Goal: Task Accomplishment & Management: Manage account settings

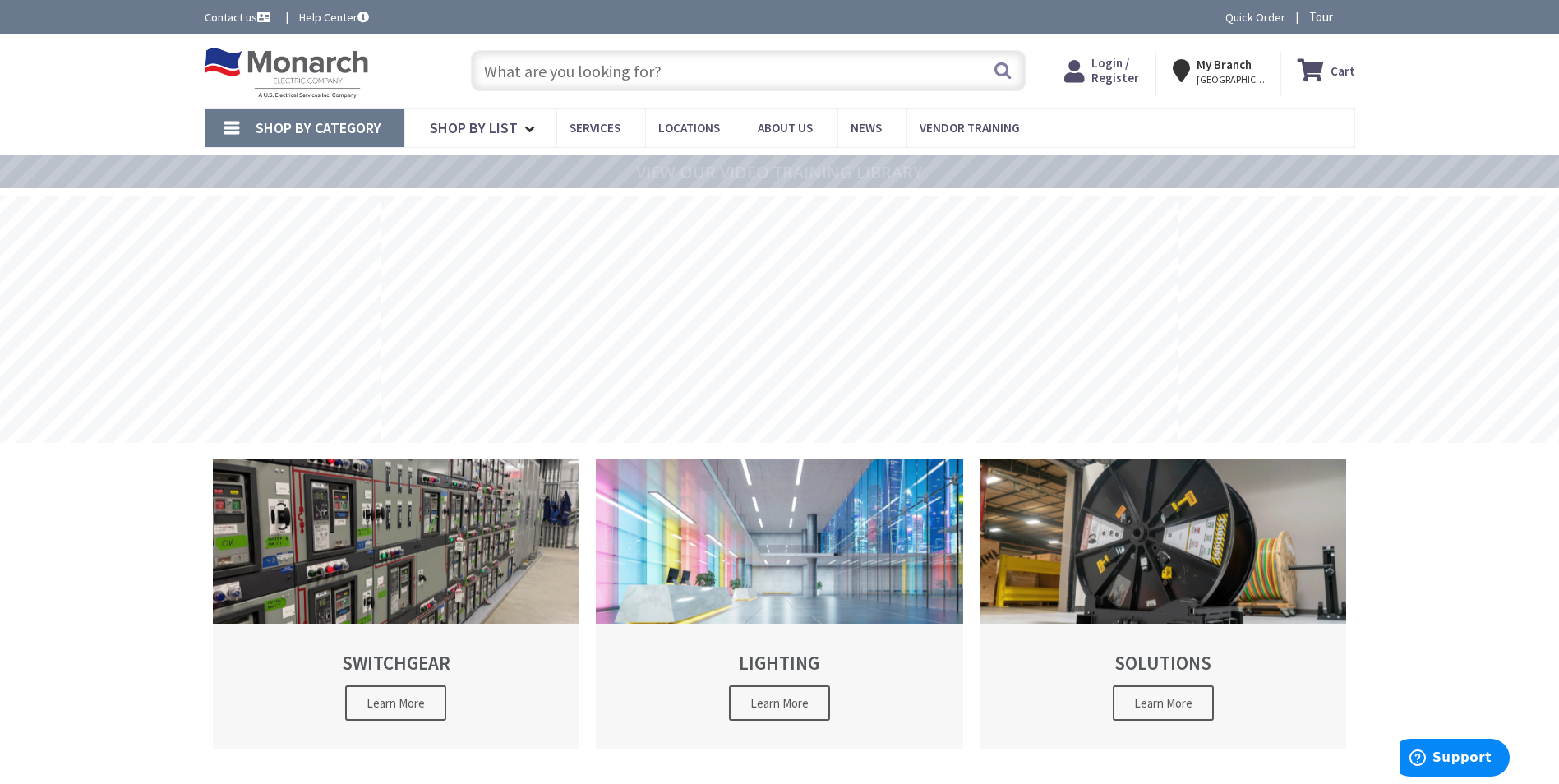
click at [1125, 68] on span "Login / Register" at bounding box center [1116, 70] width 48 height 30
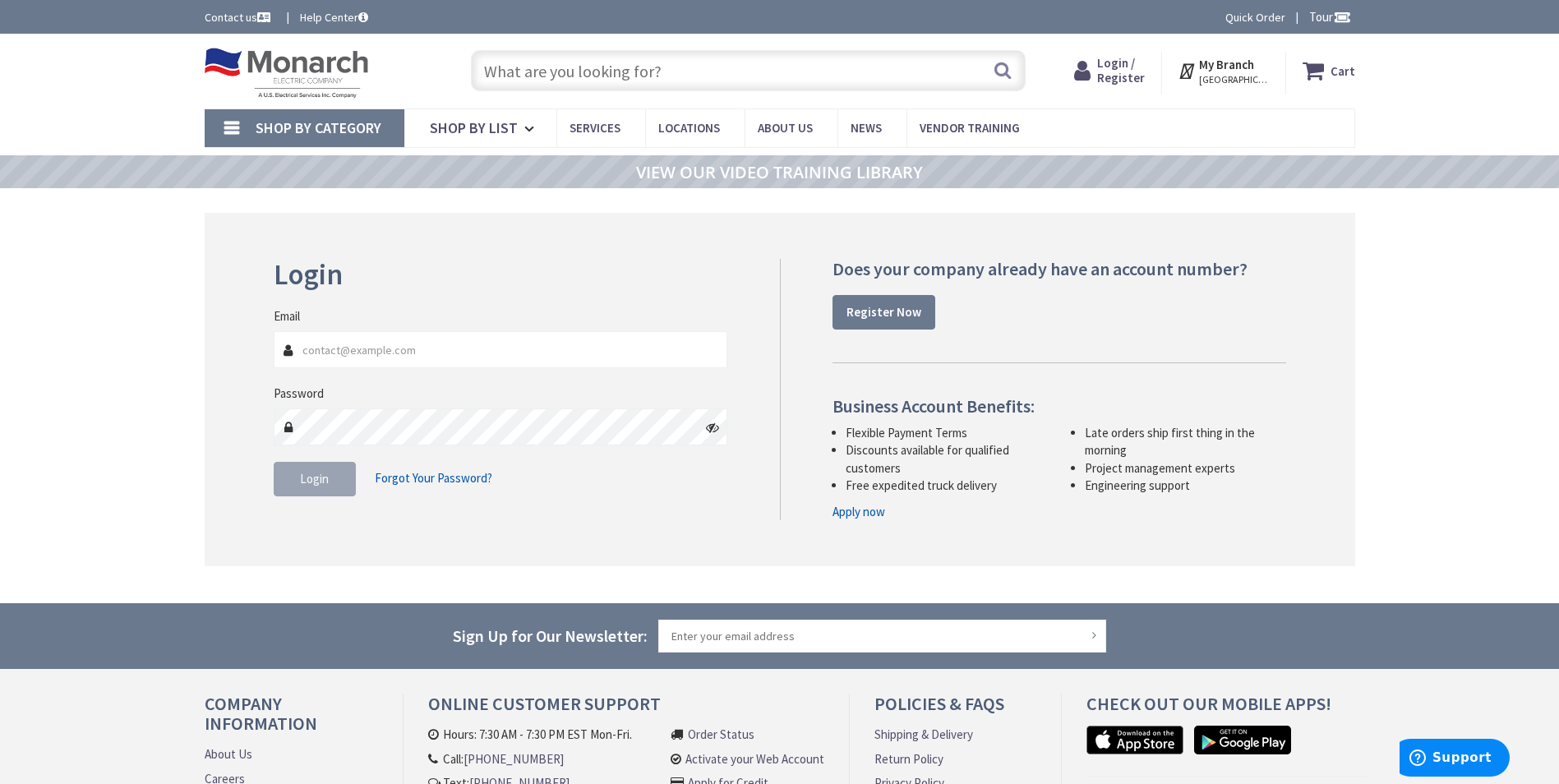
click at [490, 358] on input "Email" at bounding box center [501, 349] width 455 height 37
click at [453, 342] on input "Email" at bounding box center [501, 349] width 455 height 37
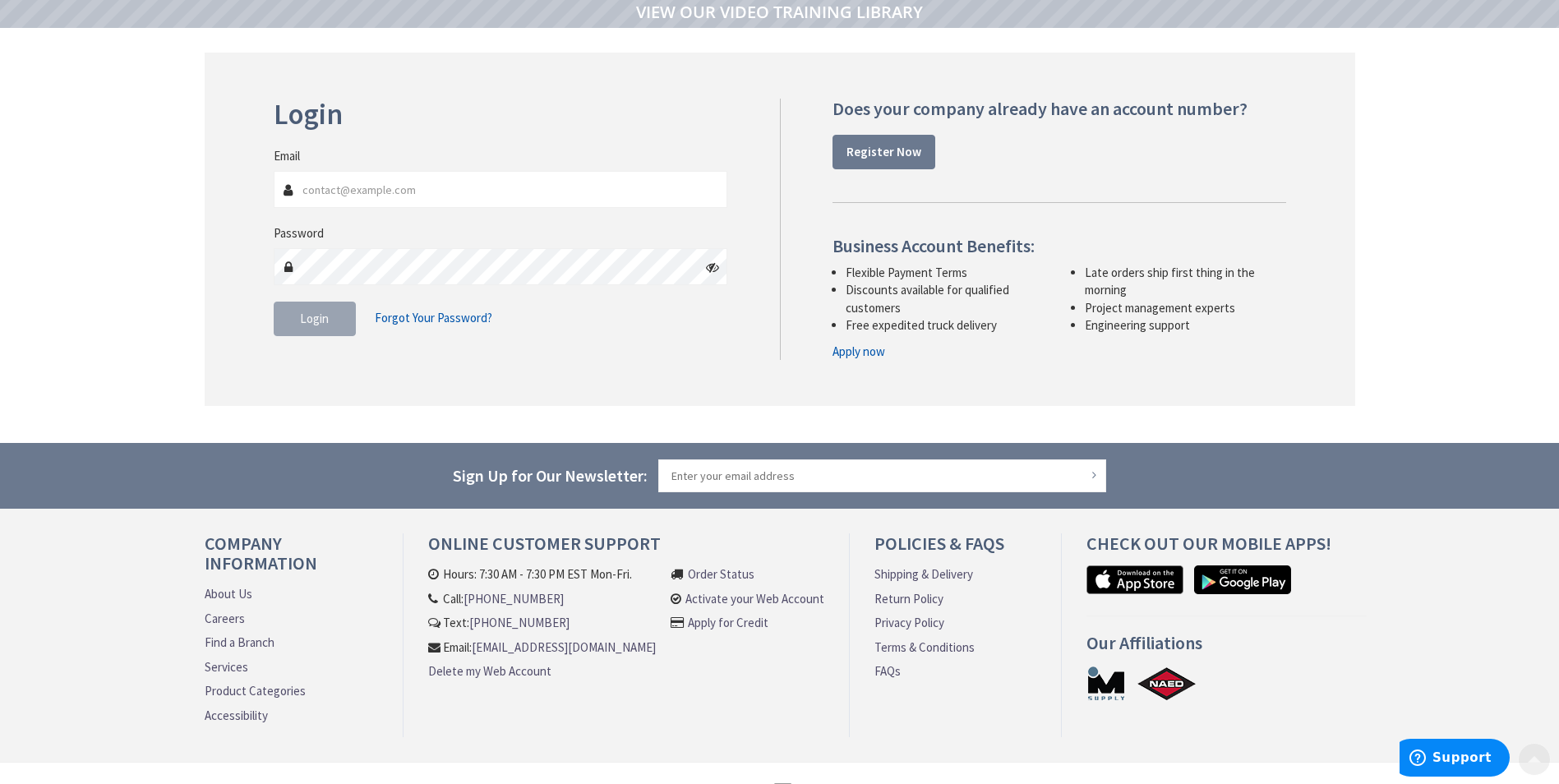
scroll to position [164, 0]
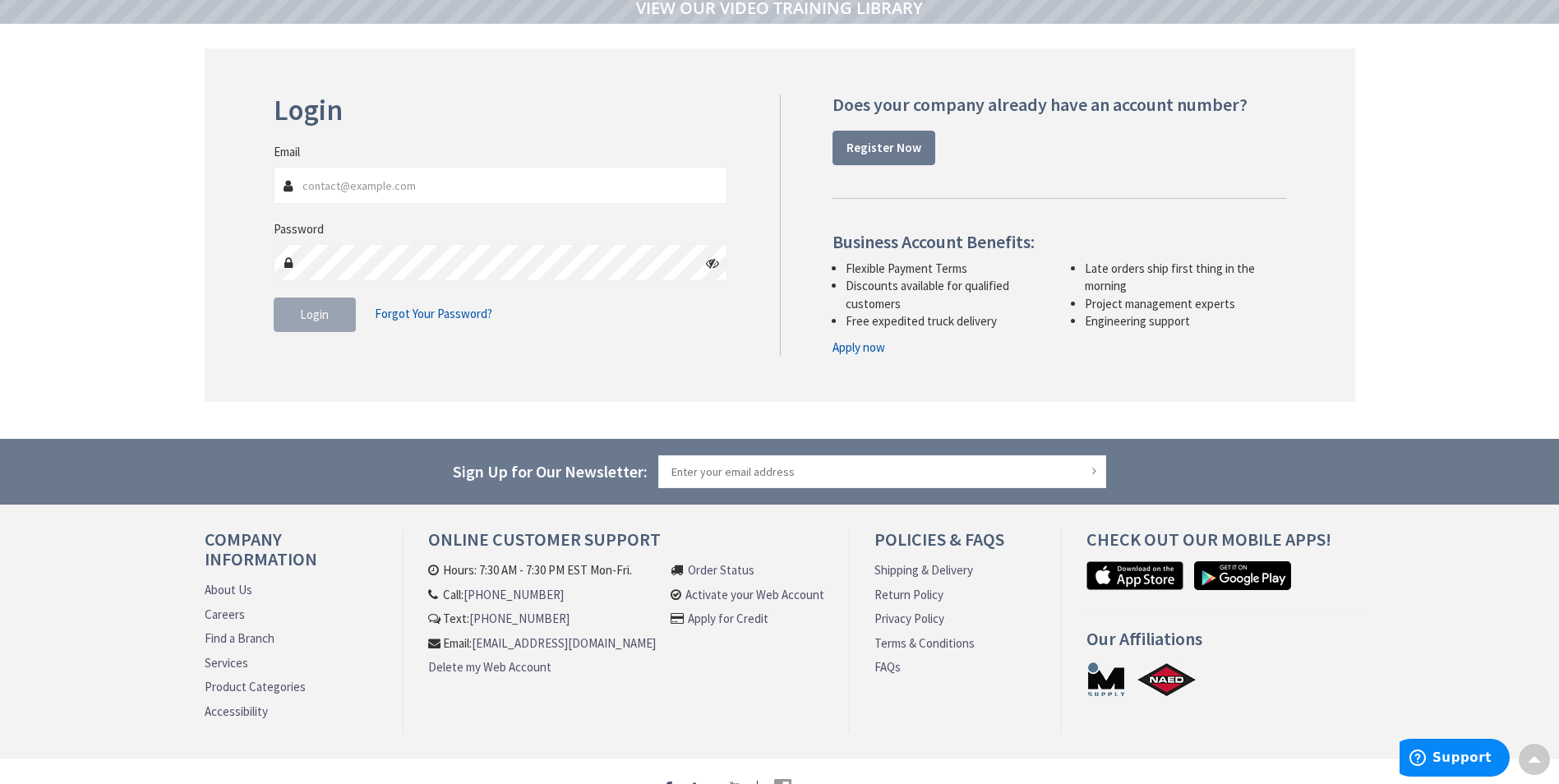
click at [727, 592] on link "Activate your Web Account" at bounding box center [755, 594] width 139 height 17
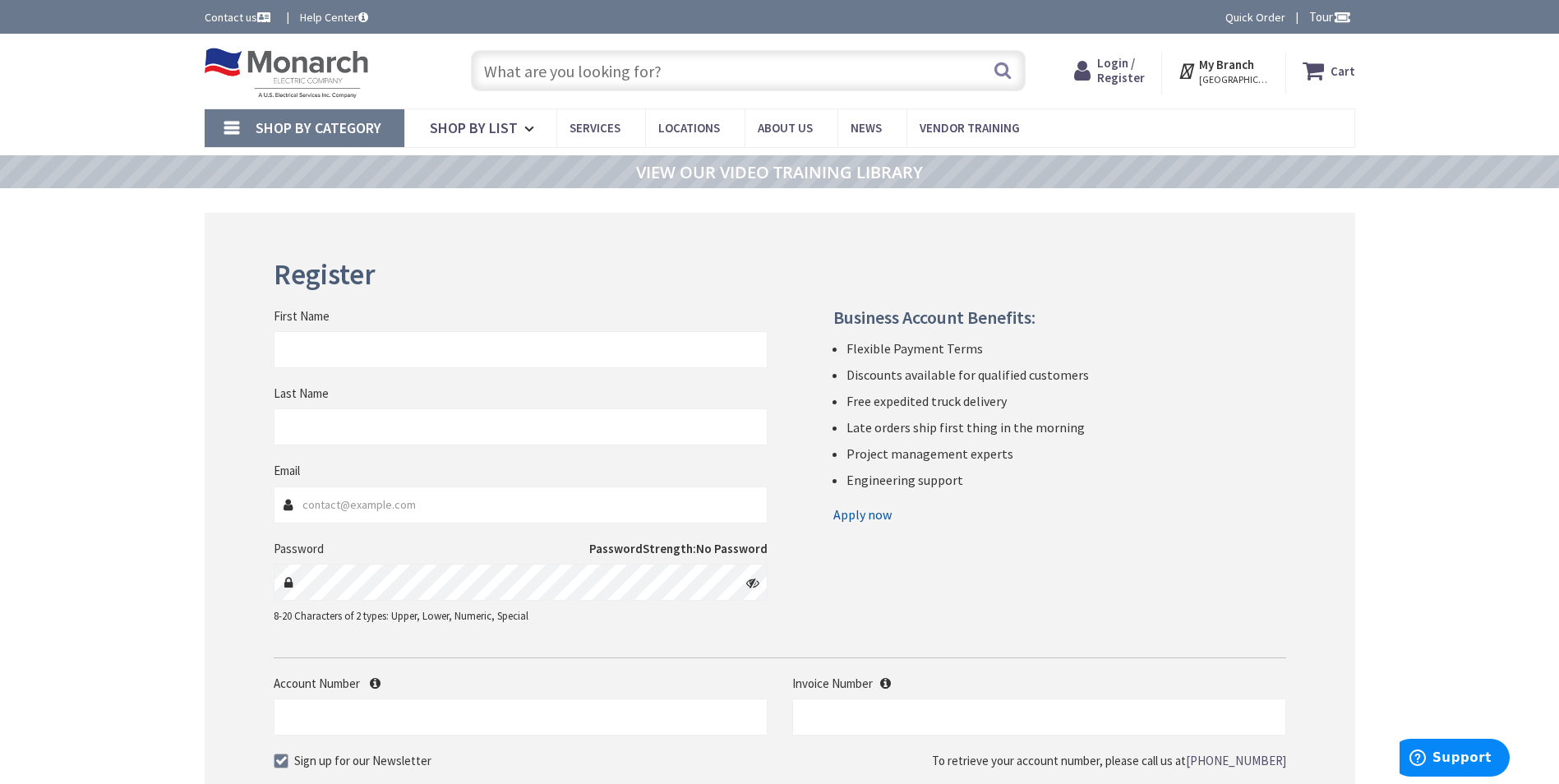
click at [326, 68] on img at bounding box center [287, 73] width 164 height 51
